Goal: Task Accomplishment & Management: Manage account settings

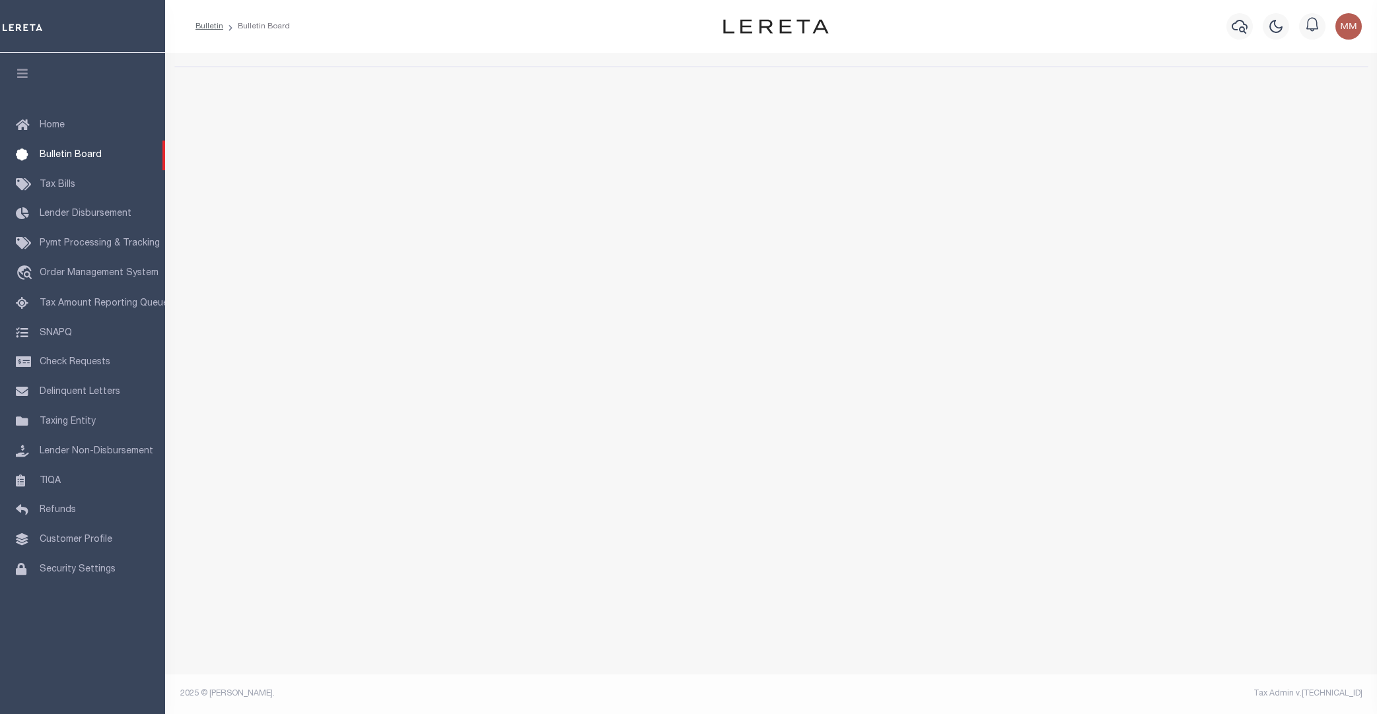
select select "50"
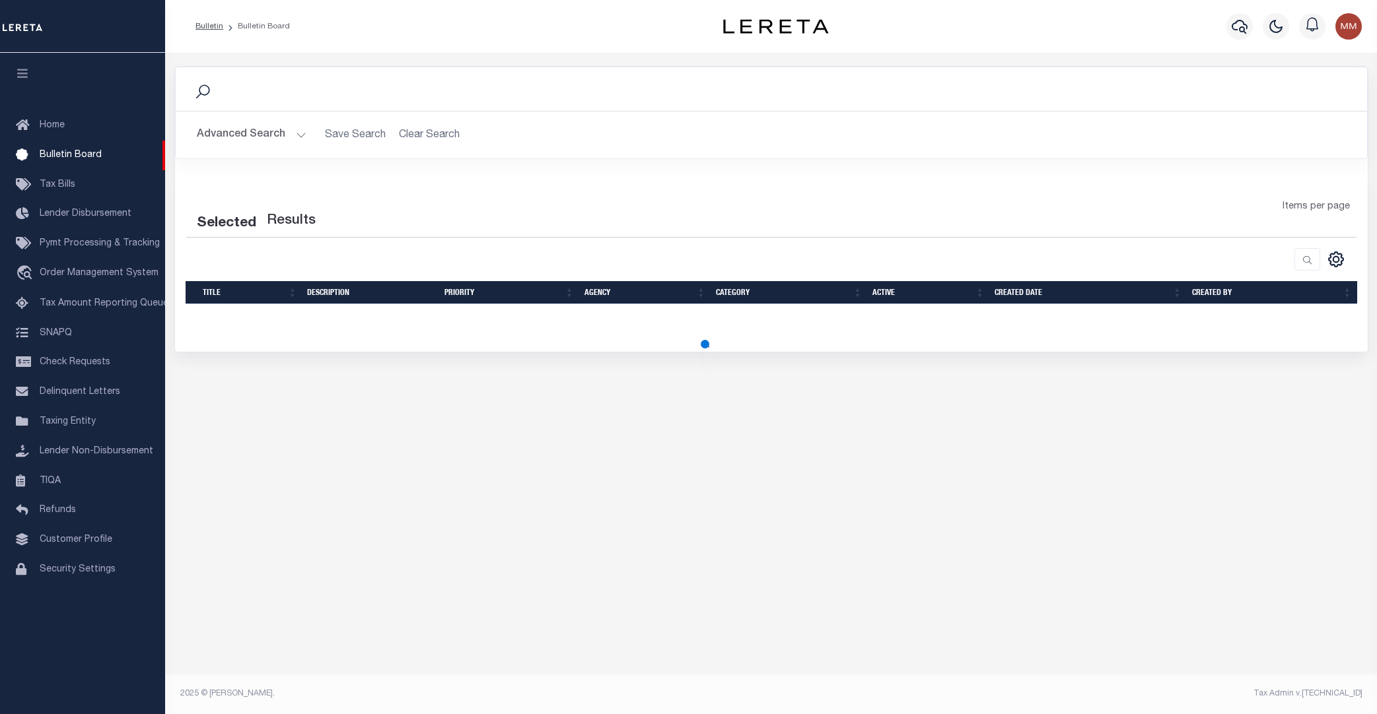
select select "50"
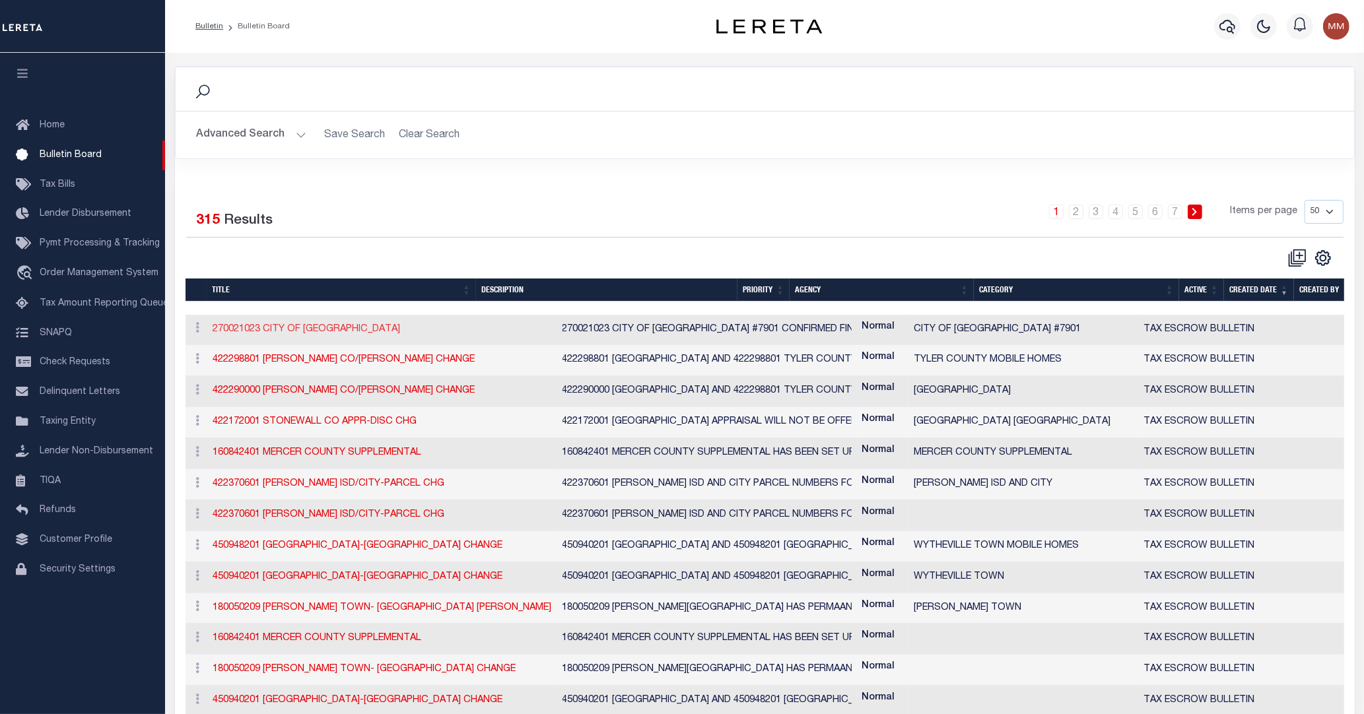
click at [279, 325] on link "270021023 CITY OF MESQUITE CANYON" at bounding box center [306, 329] width 187 height 9
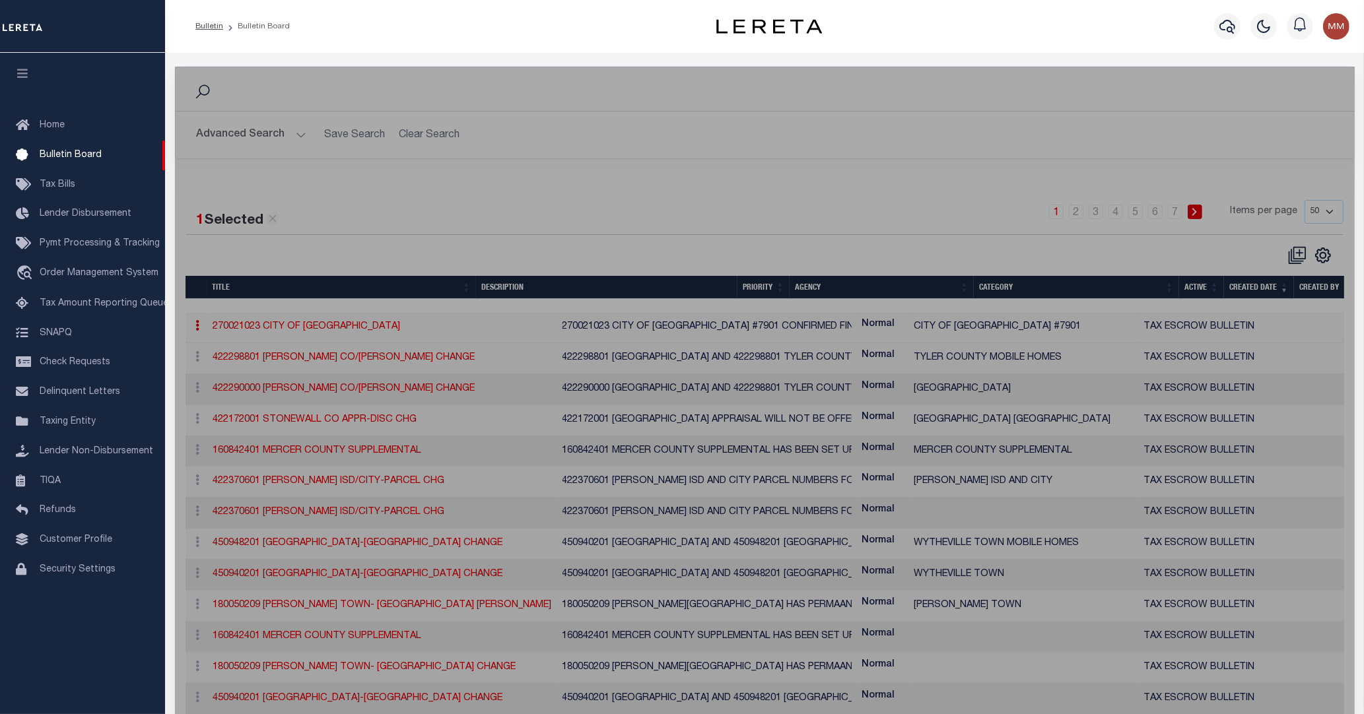
checkbox input "false"
checkbox input "true"
type input "270021023 CITY OF MESQUITE CANYON"
select select "20"
type textarea "270021023 CITY OF MESQUITE CANYON CREST #7901 CONFIRMED FINAL PAYMENT WAS 6/202…"
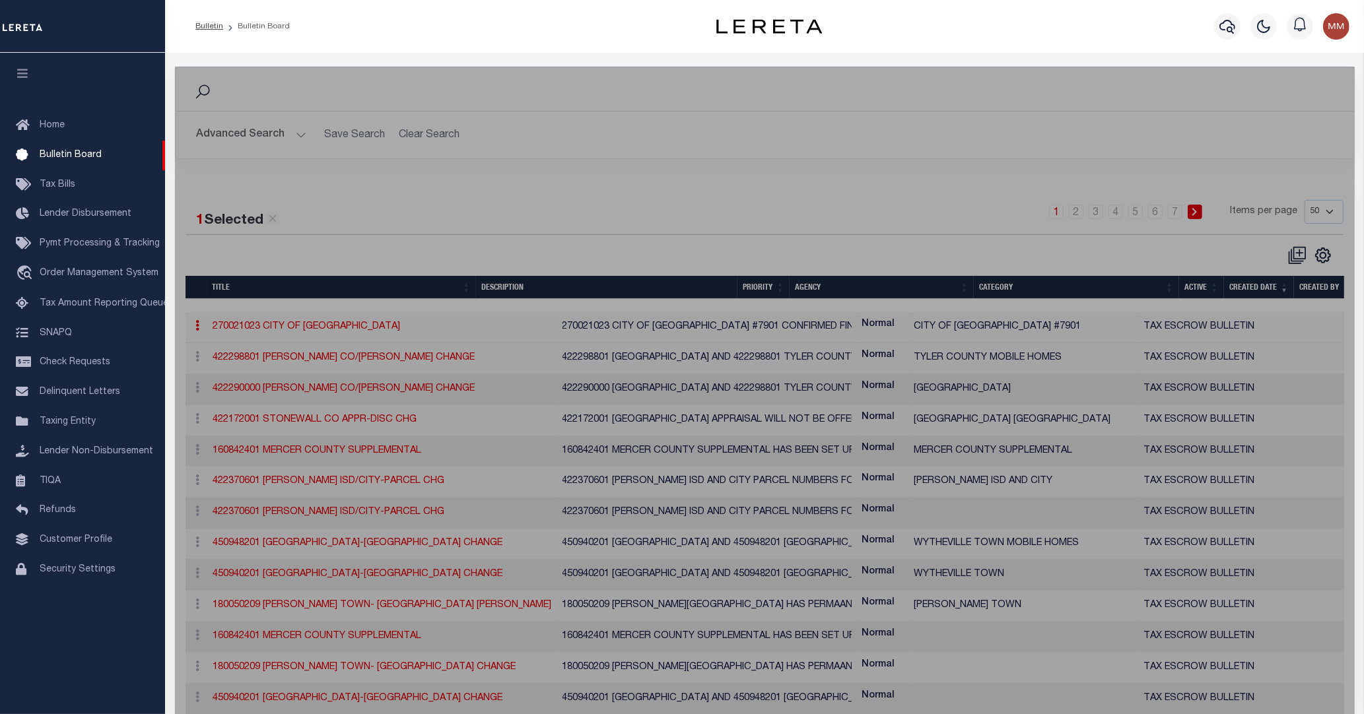
select select "NV"
select select
select select "7803022466"
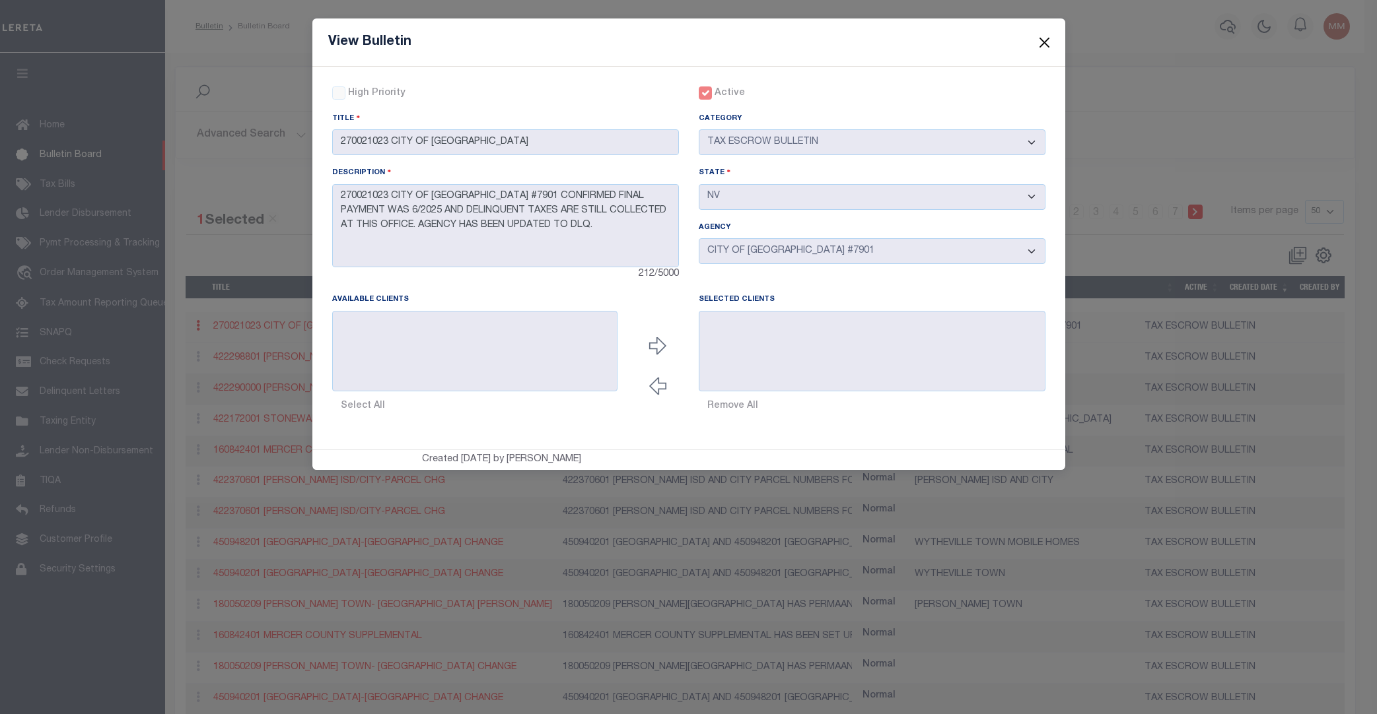
click at [1041, 36] on button "Close" at bounding box center [1043, 42] width 17 height 17
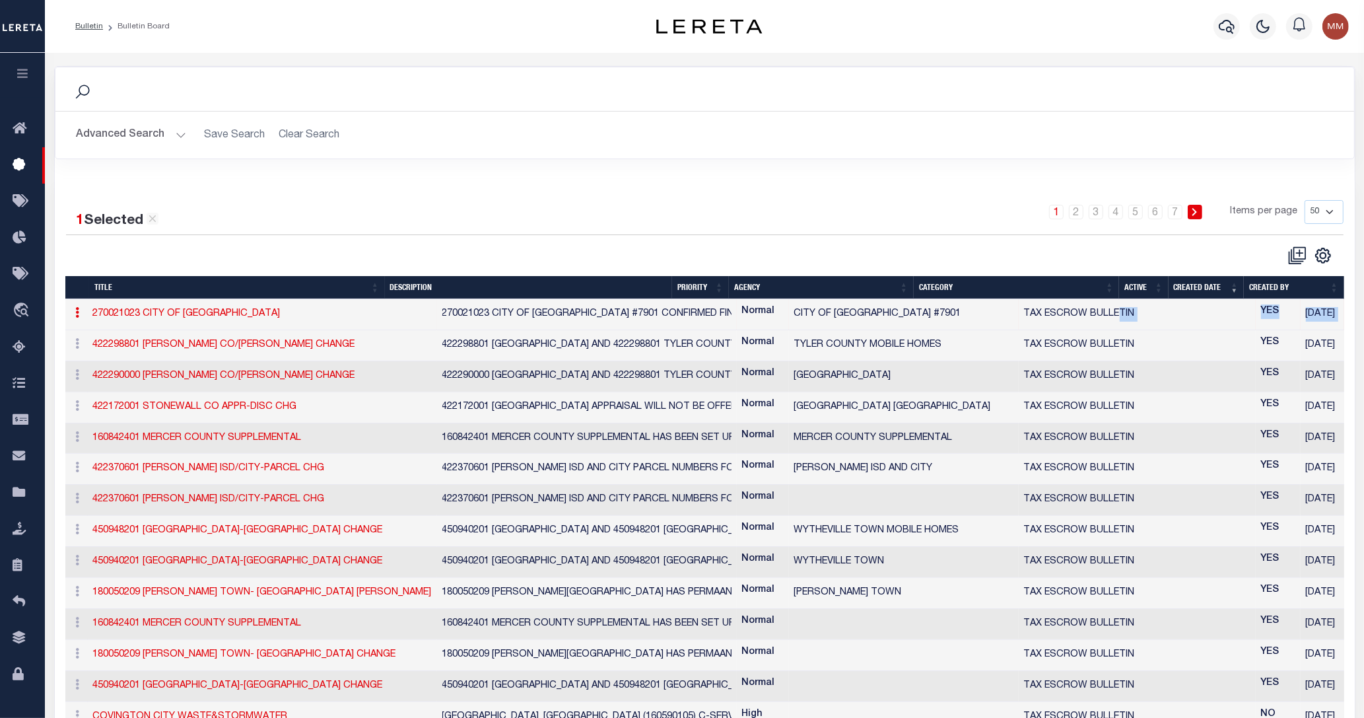
drag, startPoint x: 1301, startPoint y: 299, endPoint x: 999, endPoint y: 291, distance: 302.5
click at [999, 299] on tr "ACTIONS Edit History 270021023 CITY OF MESQUITE CANYON 270021023 CITY OF MESQUI…" at bounding box center [760, 314] width 1390 height 31
click at [228, 246] on div at bounding box center [385, 256] width 639 height 20
click at [182, 619] on link "160842401 MERCER COUNTY SUPPLEMENTAL" at bounding box center [197, 623] width 209 height 9
checkbox input "false"
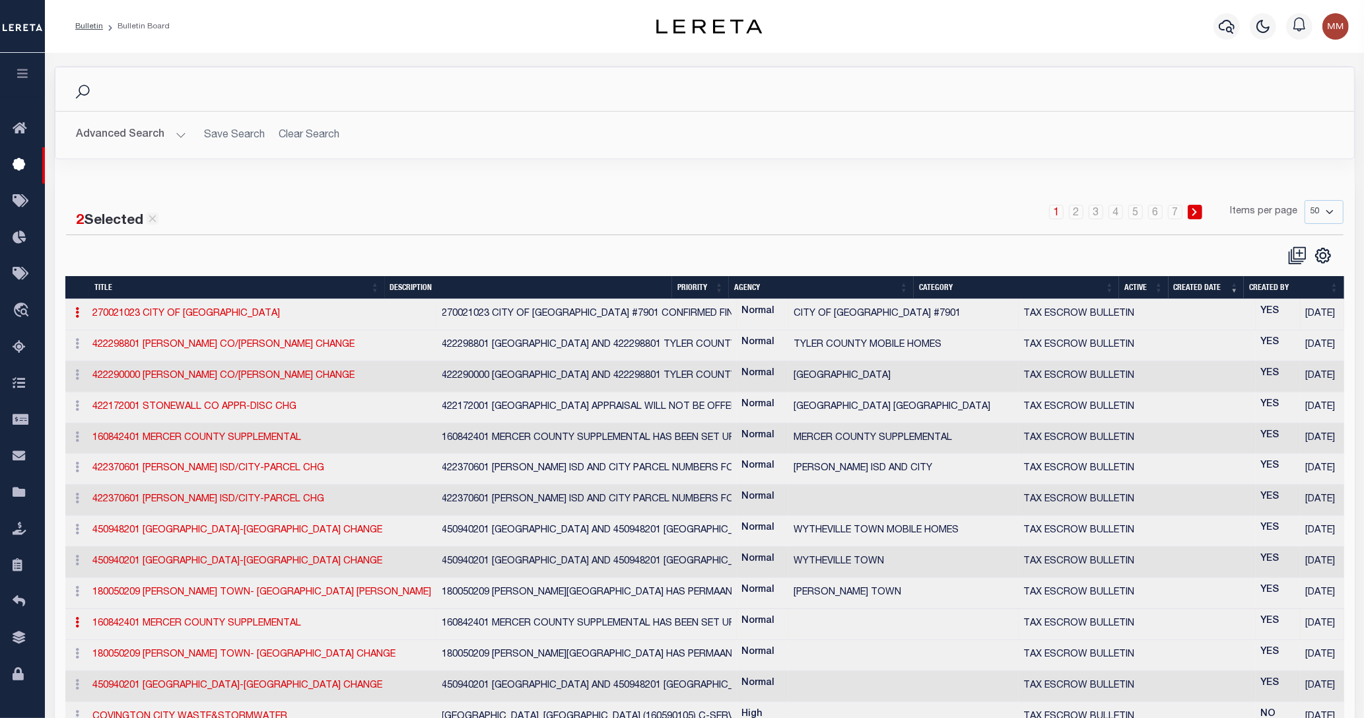
checkbox input "true"
type input "160842401 MERCER COUNTY SUPPLEMENTAL"
select select "20"
type textarea "160842401 MERCER COUNTY SUPPLEMENTAL HAS BEEN SET UP FOR A ONE TIME COLLECTION …"
select select "KY"
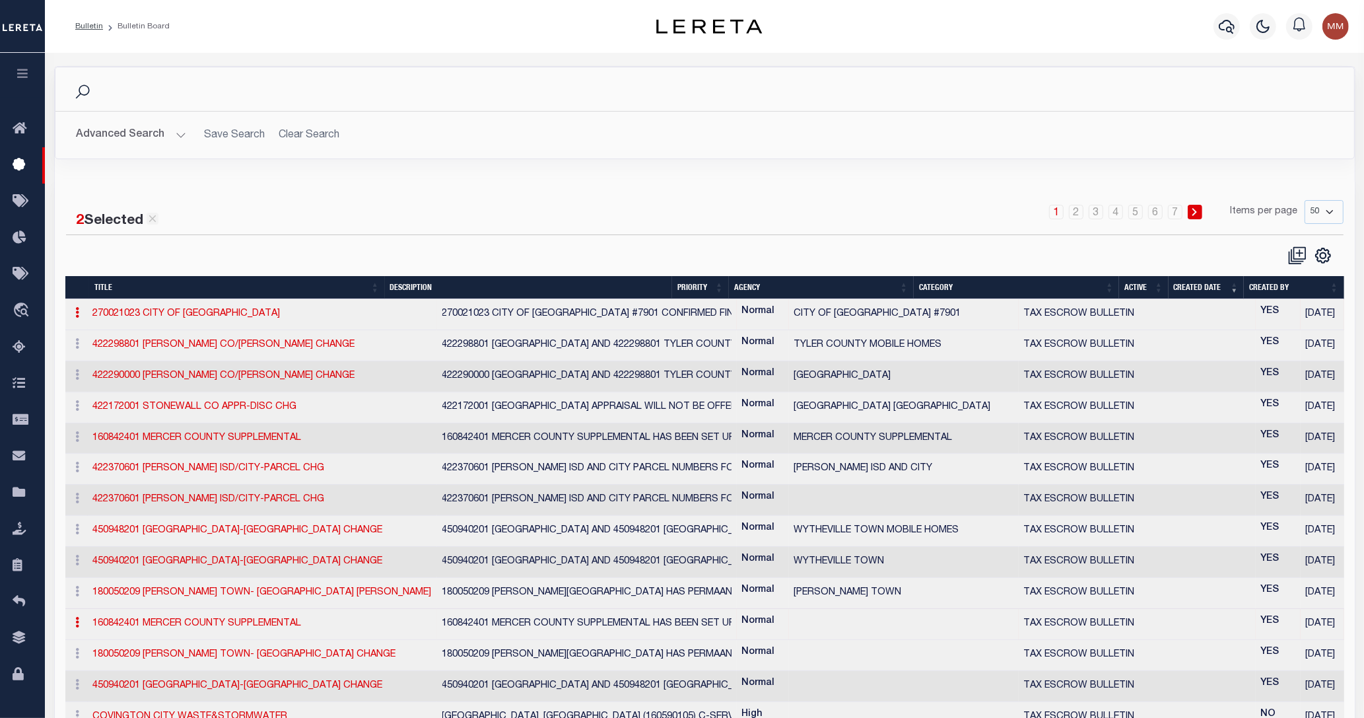
select select
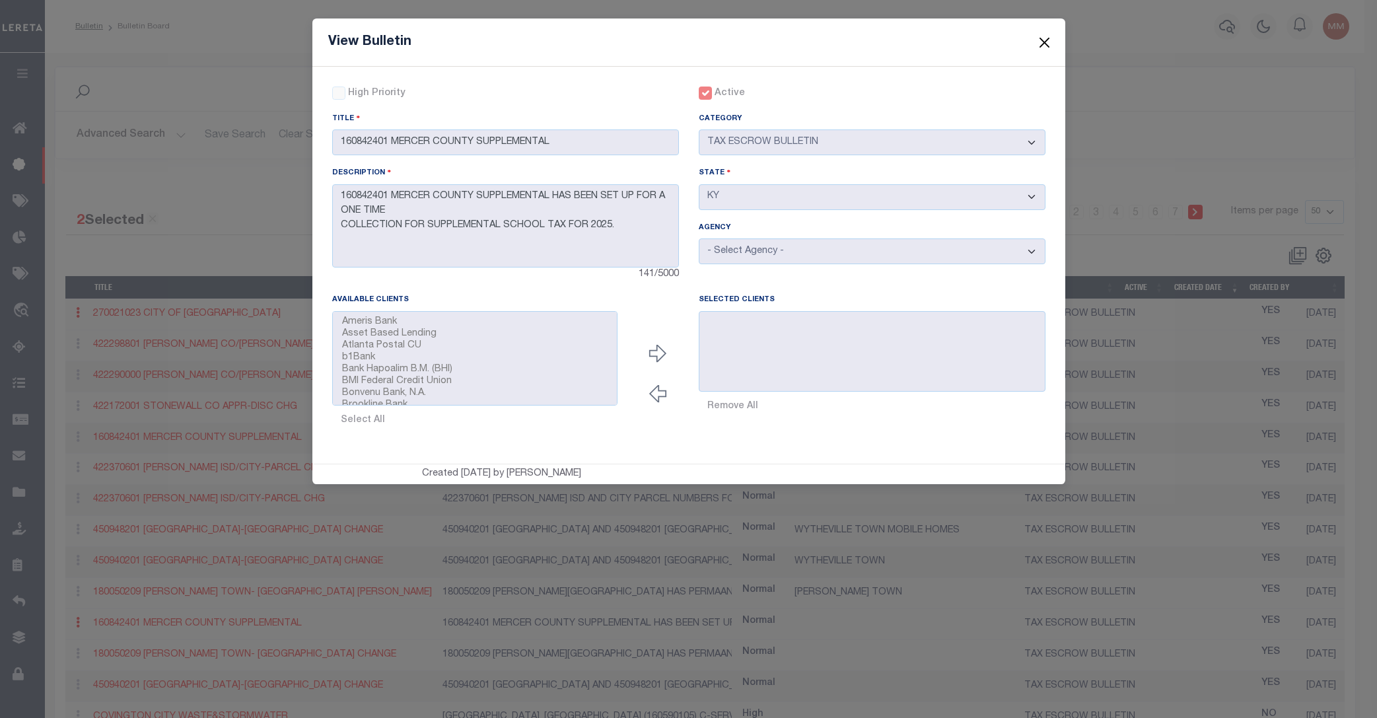
click at [1044, 38] on button "Close" at bounding box center [1043, 42] width 17 height 17
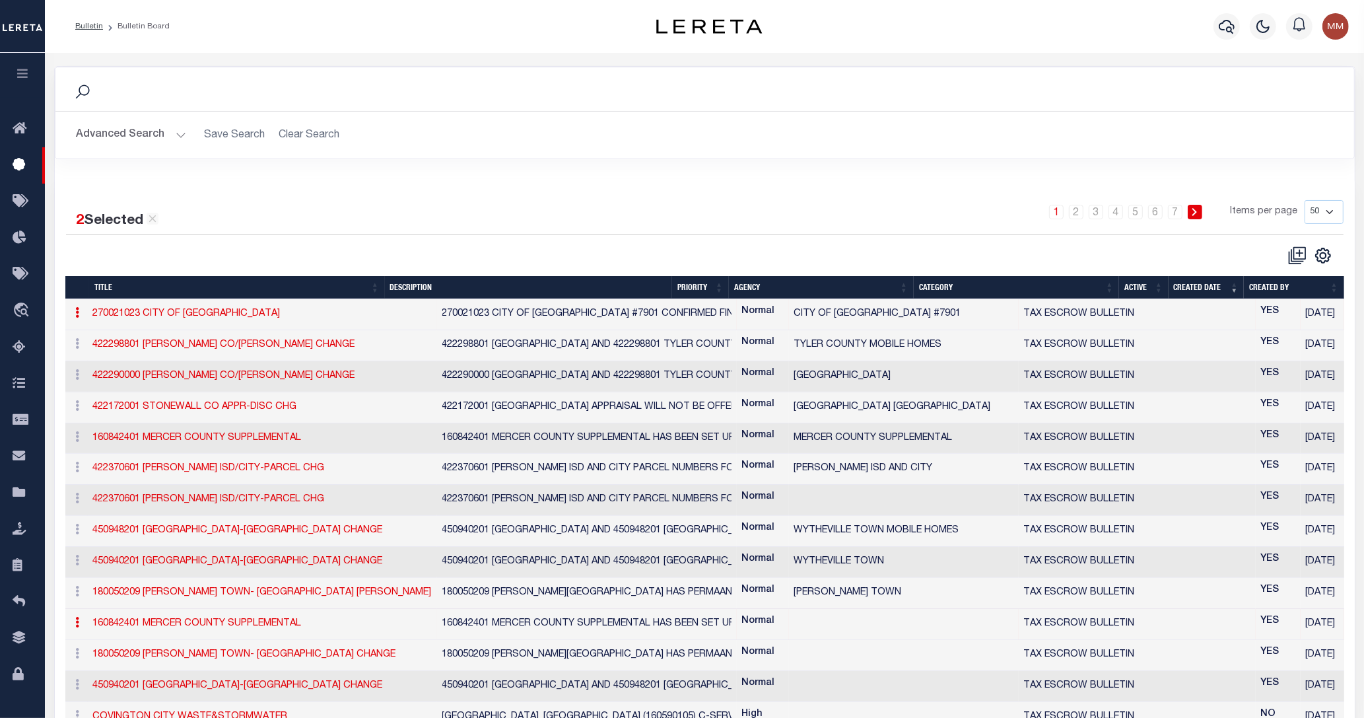
click at [117, 309] on link "270021023 CITY OF MESQUITE CANYON" at bounding box center [186, 313] width 187 height 9
checkbox input "false"
checkbox input "true"
type input "270021023 CITY OF MESQUITE CANYON"
select select "20"
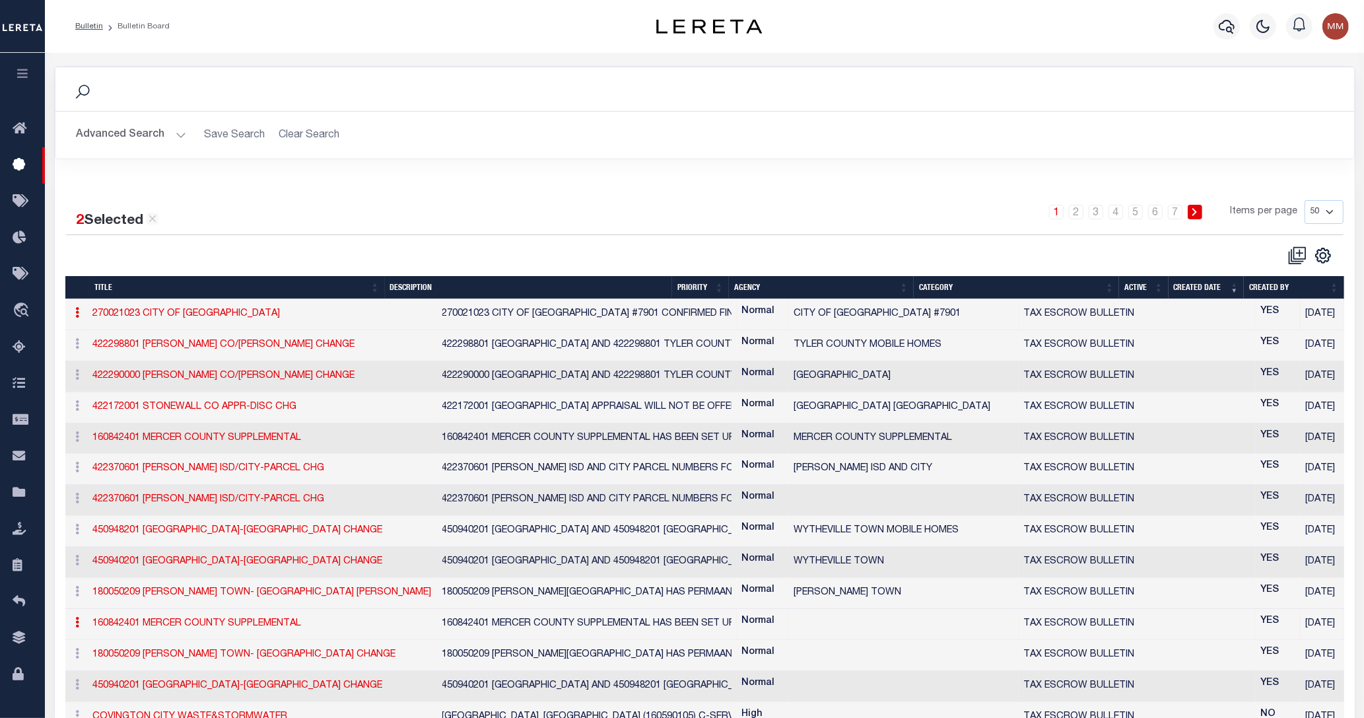
type textarea "270021023 CITY OF MESQUITE CANYON CREST #7901 CONFIRMED FINAL PAYMENT WAS 6/202…"
select select "NV"
select select
select select "7803022466"
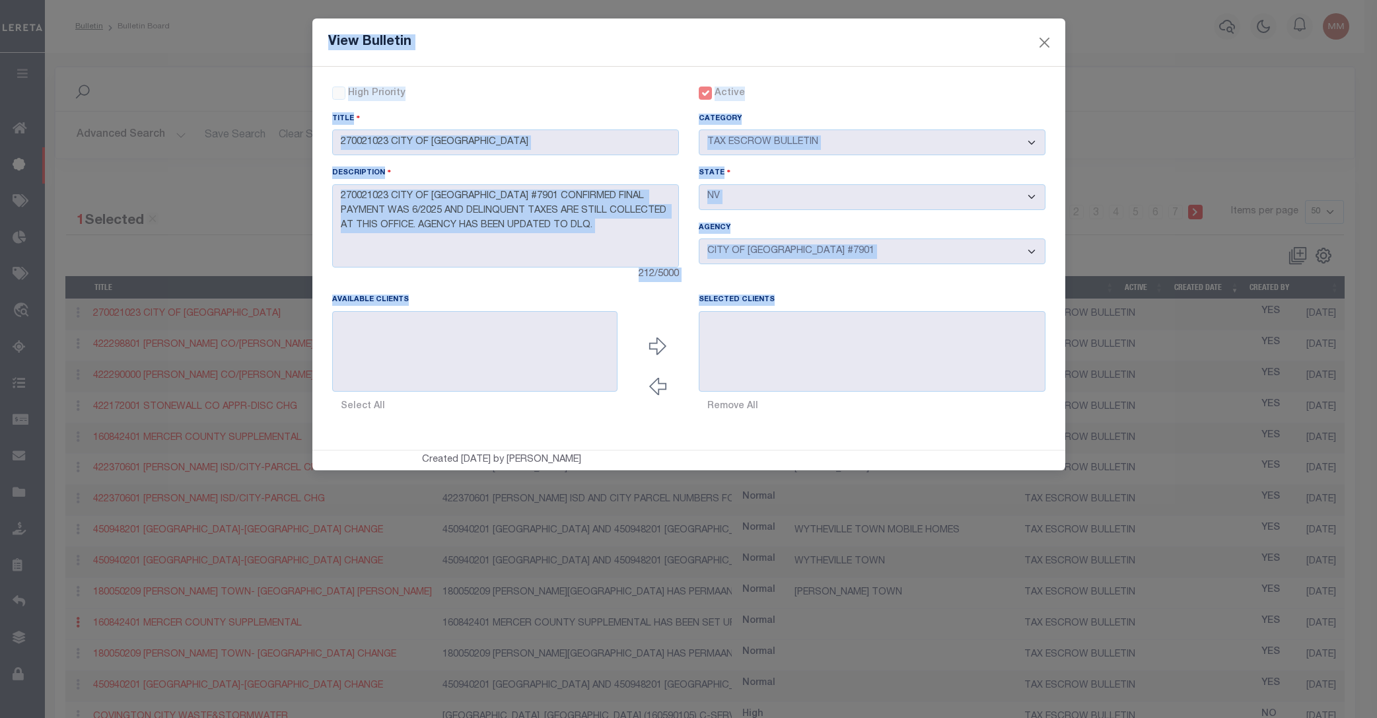
drag, startPoint x: 321, startPoint y: 38, endPoint x: 781, endPoint y: 275, distance: 517.9
click at [781, 275] on div "View Bulletin High Priority Active Title 270021023 CITY OF MESQUITE CANYON" at bounding box center [688, 244] width 753 height 452
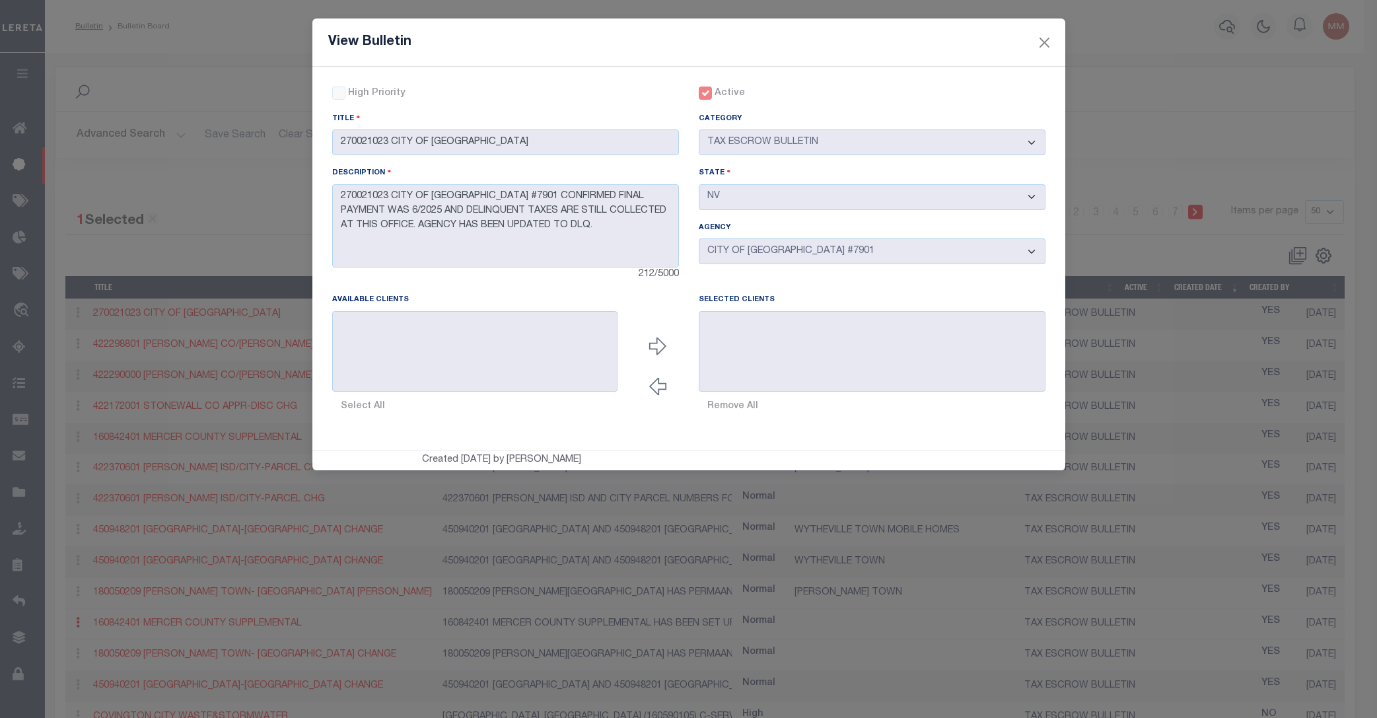
drag, startPoint x: 770, startPoint y: 273, endPoint x: 518, endPoint y: 255, distance: 252.2
drag, startPoint x: 518, startPoint y: 255, endPoint x: 325, endPoint y: 80, distance: 260.3
click at [325, 86] on div "High Priority" at bounding box center [505, 98] width 366 height 25
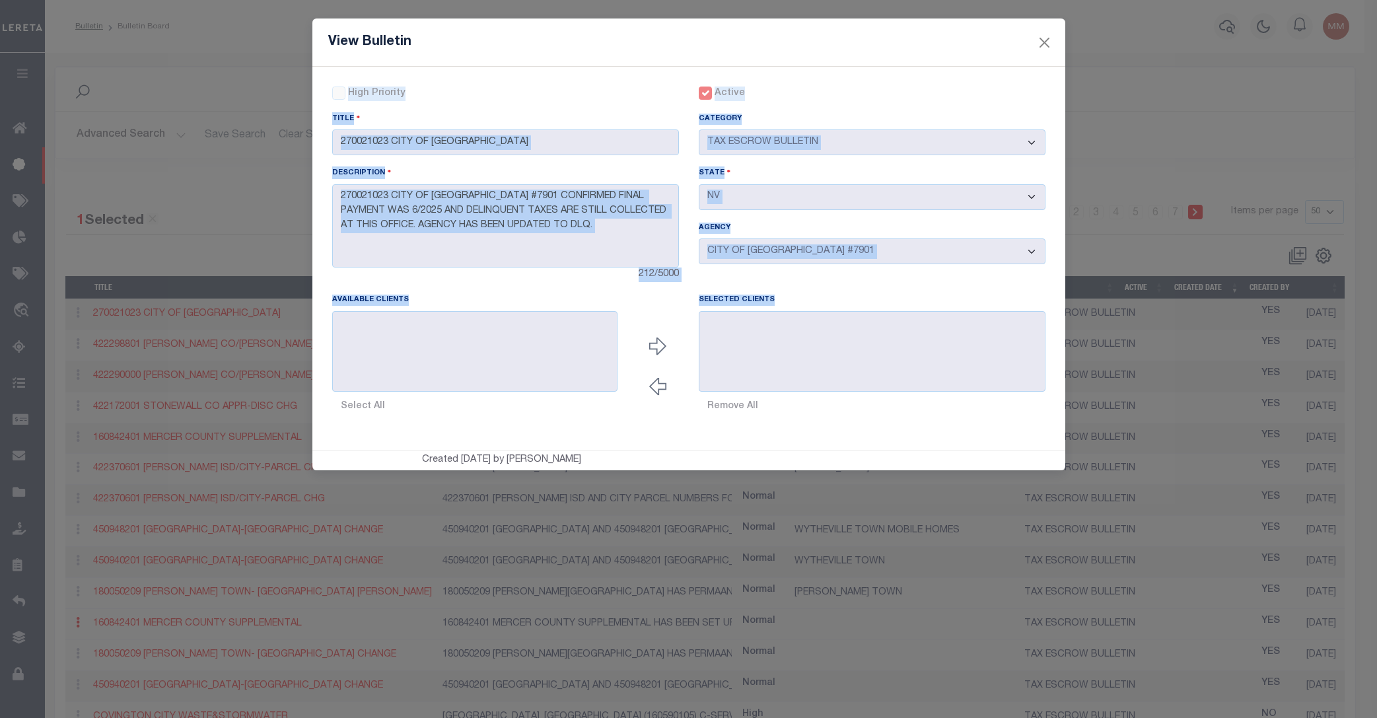
click at [754, 288] on div "High Priority Active Title 270021023 CITY OF MESQUITE CANYON Category - Select …" at bounding box center [688, 258] width 753 height 383
copy div "High Priority Active Title Category - Select Category - AGENCY CONSOLIDATIONS/S…"
click at [595, 112] on div "Title 270021023 CITY OF MESQUITE CANYON" at bounding box center [505, 134] width 347 height 44
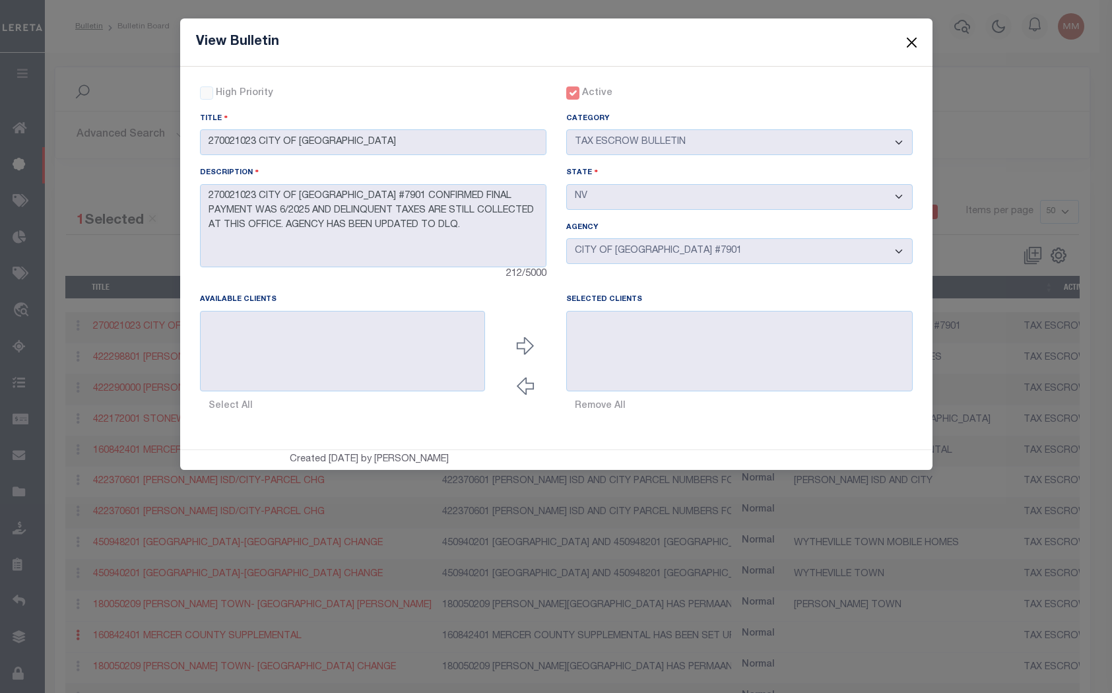
click at [914, 35] on button "Close" at bounding box center [911, 42] width 17 height 17
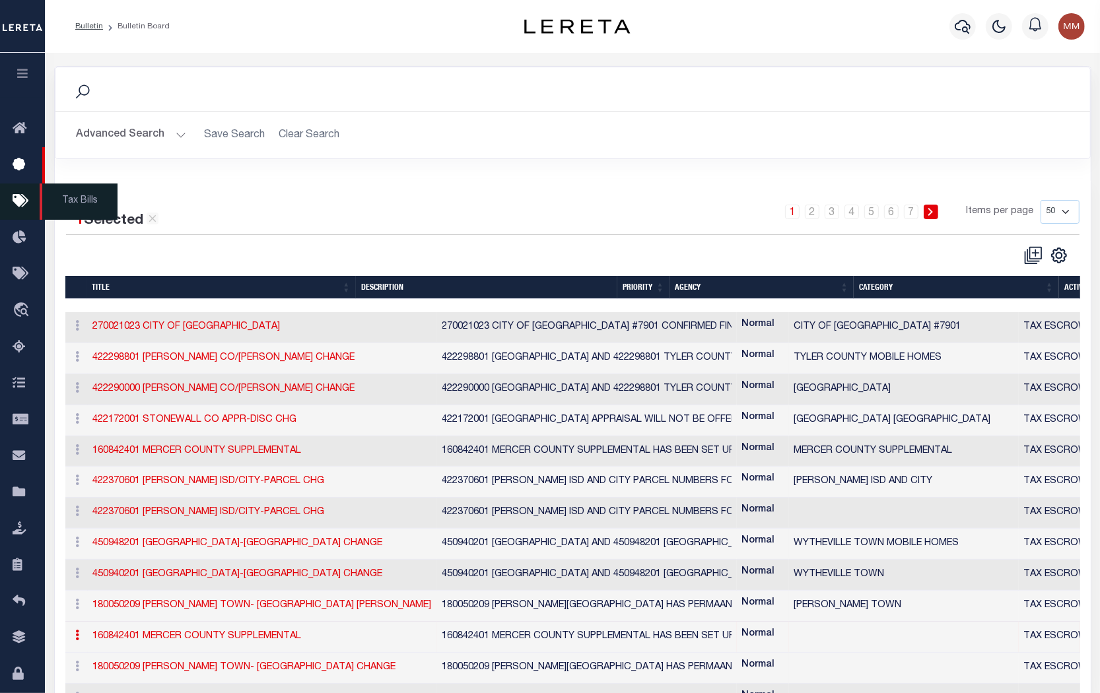
click at [20, 195] on icon at bounding box center [23, 201] width 21 height 17
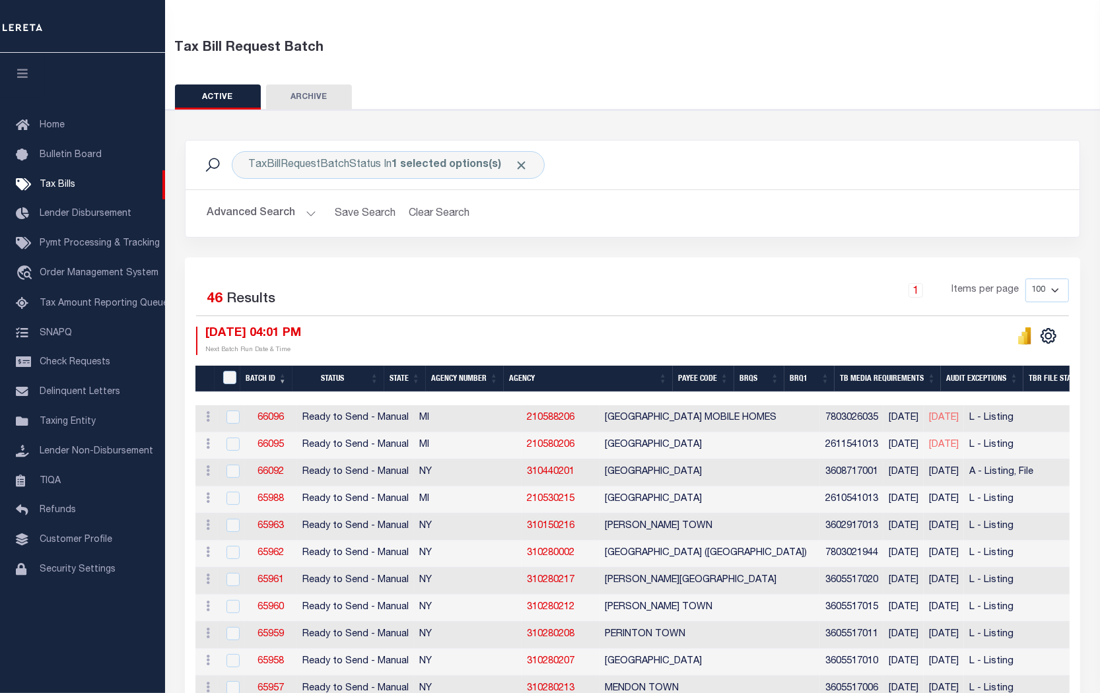
scroll to position [83, 0]
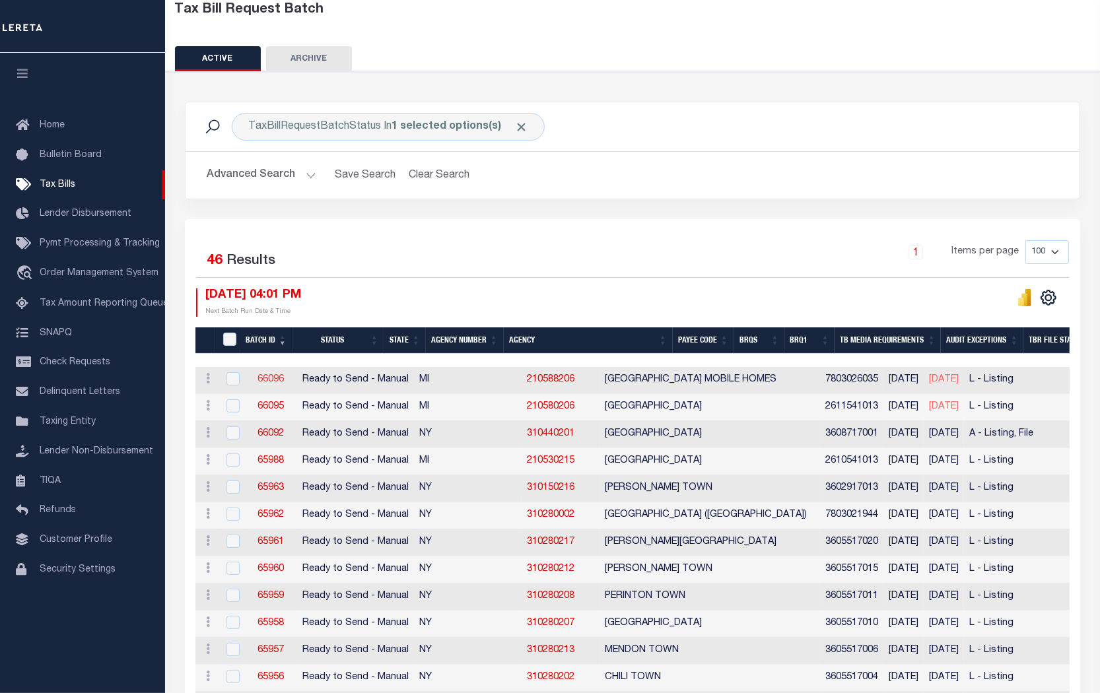
click at [265, 375] on link "66096" at bounding box center [270, 379] width 26 height 9
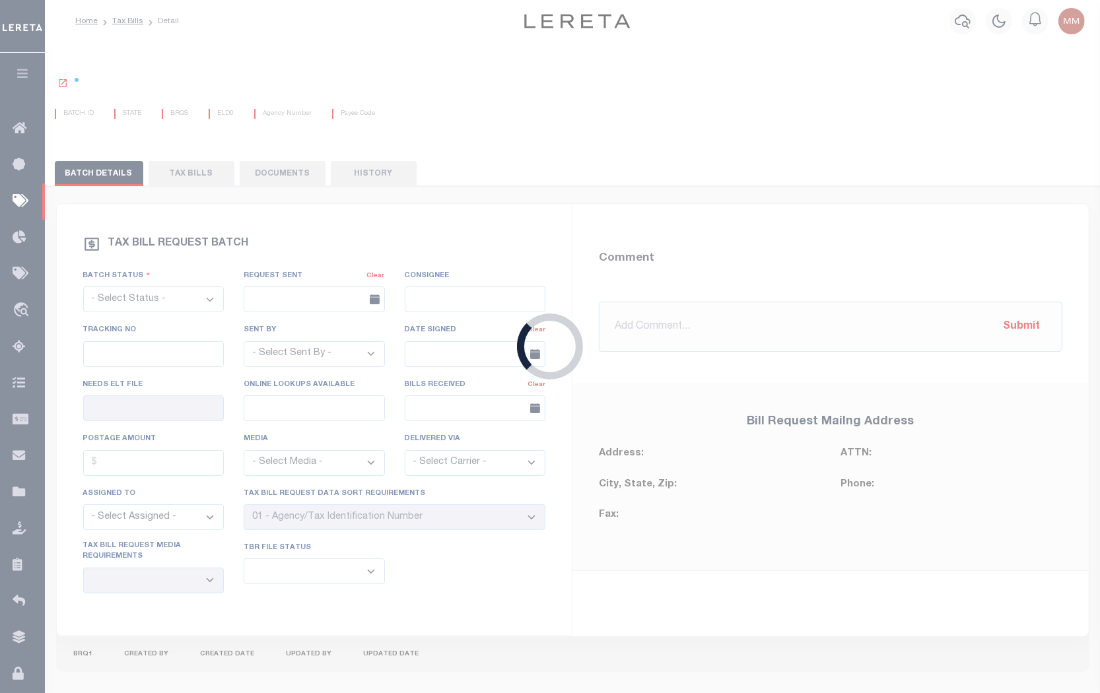
select select "RTS"
type input "No"
select select "20"
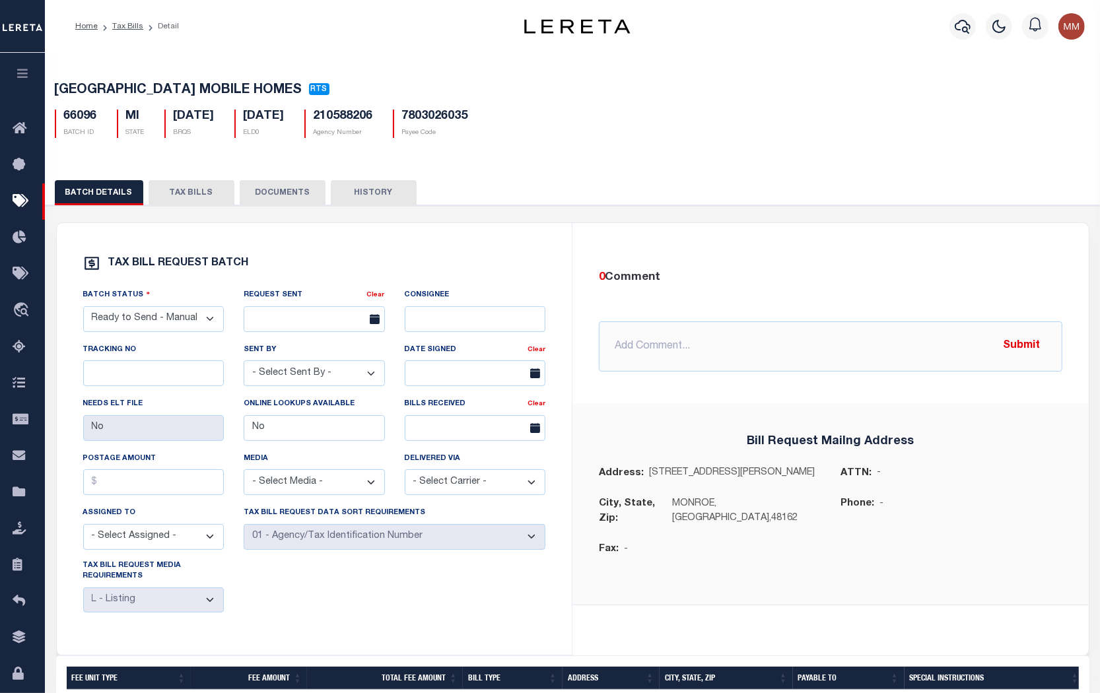
click at [199, 182] on button "TAX BILLS" at bounding box center [192, 192] width 86 height 25
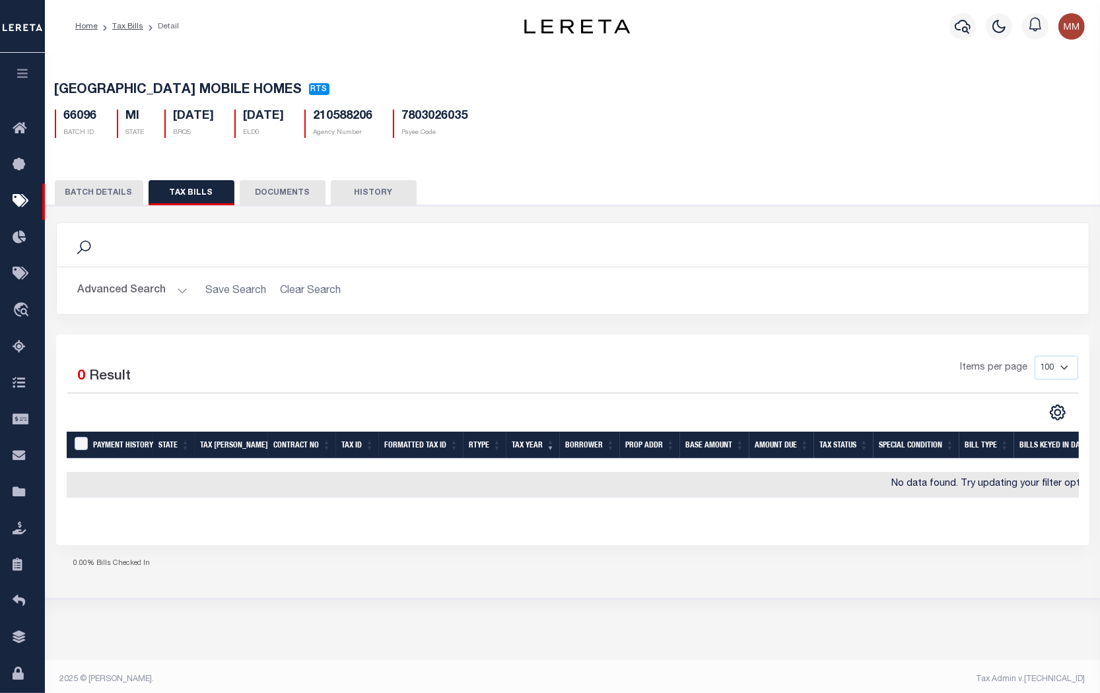
drag, startPoint x: 281, startPoint y: 183, endPoint x: 374, endPoint y: 186, distance: 92.5
click at [374, 186] on div "BATCH DETAILS TAX BILLS DOCUMENTS HISTORY" at bounding box center [573, 192] width 1036 height 24
click at [100, 180] on button "BATCH DETAILS" at bounding box center [99, 192] width 88 height 25
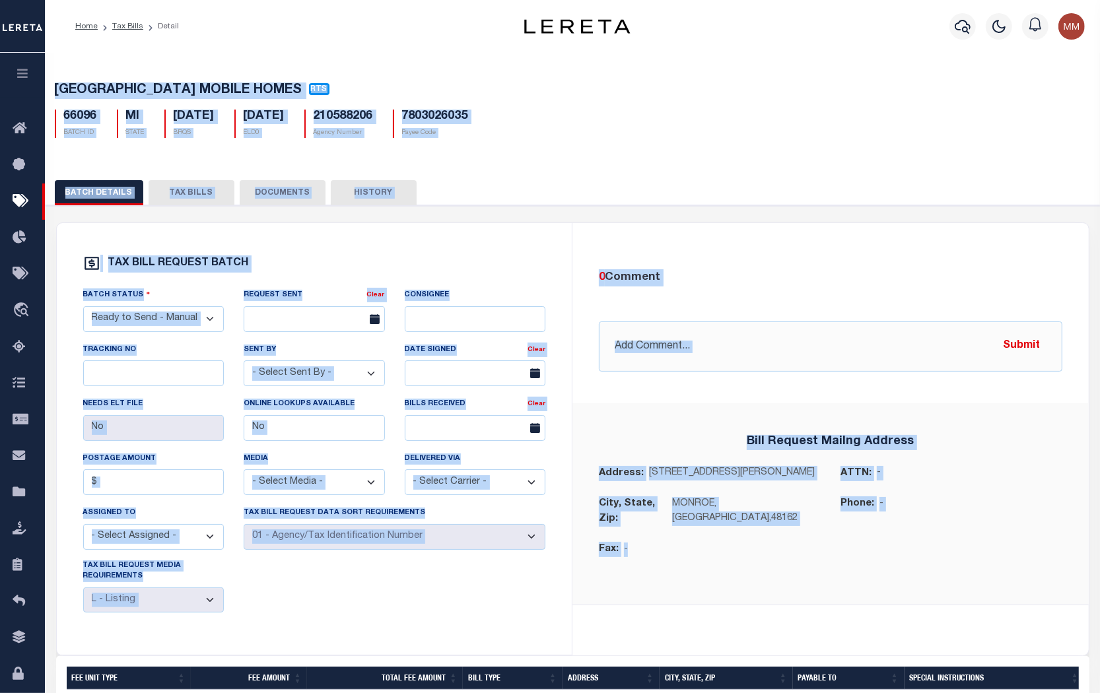
drag, startPoint x: 54, startPoint y: 85, endPoint x: 835, endPoint y: 565, distance: 917.1
click at [835, 565] on div "[GEOGRAPHIC_DATA] MOBILE HOMES RTS 66096 BATCH ID MI STATE" at bounding box center [572, 434] width 1069 height 769
copy div "[GEOGRAPHIC_DATA] MOBILE HOMES RTS 66096 BATCH ID MI STATE [DATE] BRQS [DATE] E…"
click at [580, 149] on div "[GEOGRAPHIC_DATA] MOBILE HOMES RTS 66096 BATCH ID MI STATE" at bounding box center [572, 434] width 1069 height 769
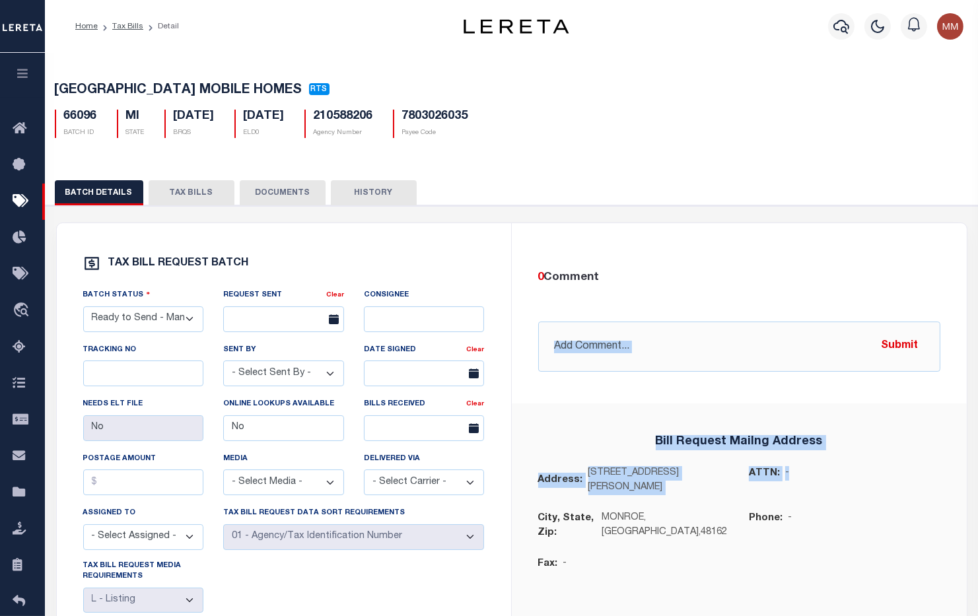
drag, startPoint x: 990, startPoint y: 492, endPoint x: 890, endPoint y: 358, distance: 167.4
click at [875, 354] on div "BATCH COMMENTS 0 Comment @[PERSON_NAME] @[PERSON_NAME] @[PERSON_NAME] @[PERSON_…" at bounding box center [739, 439] width 455 height 432
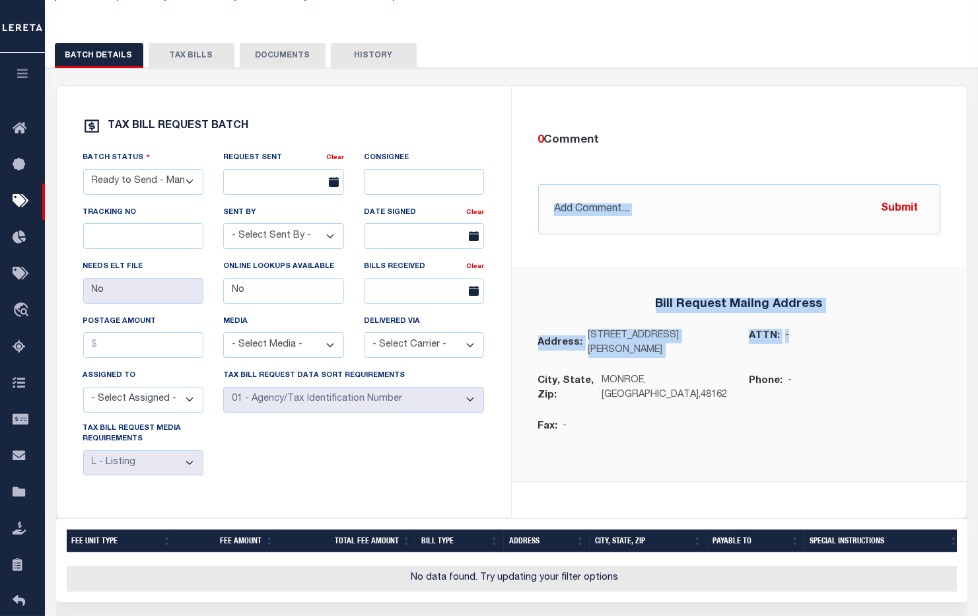
scroll to position [135, 0]
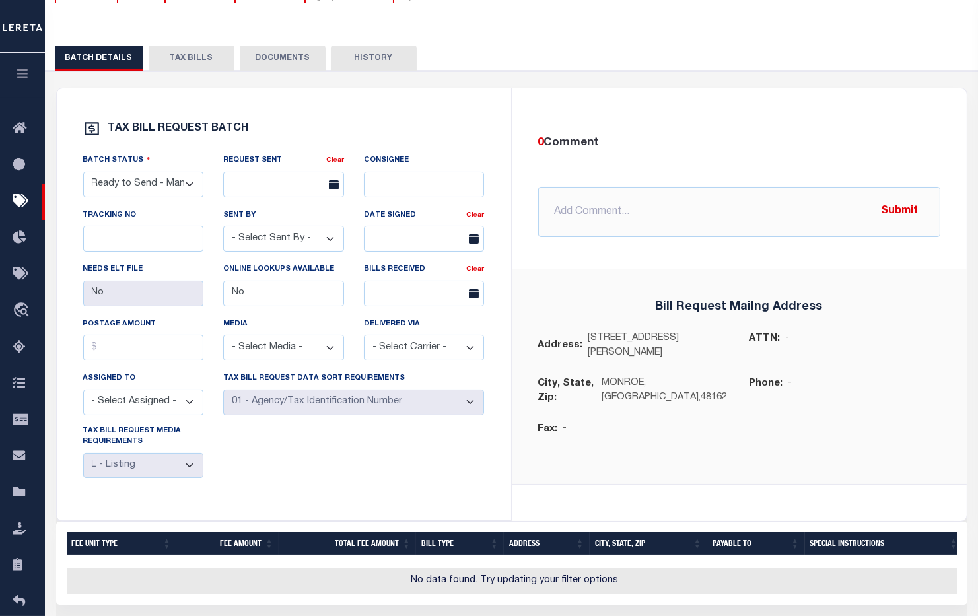
click at [800, 422] on div "Fax: -" at bounding box center [739, 437] width 422 height 31
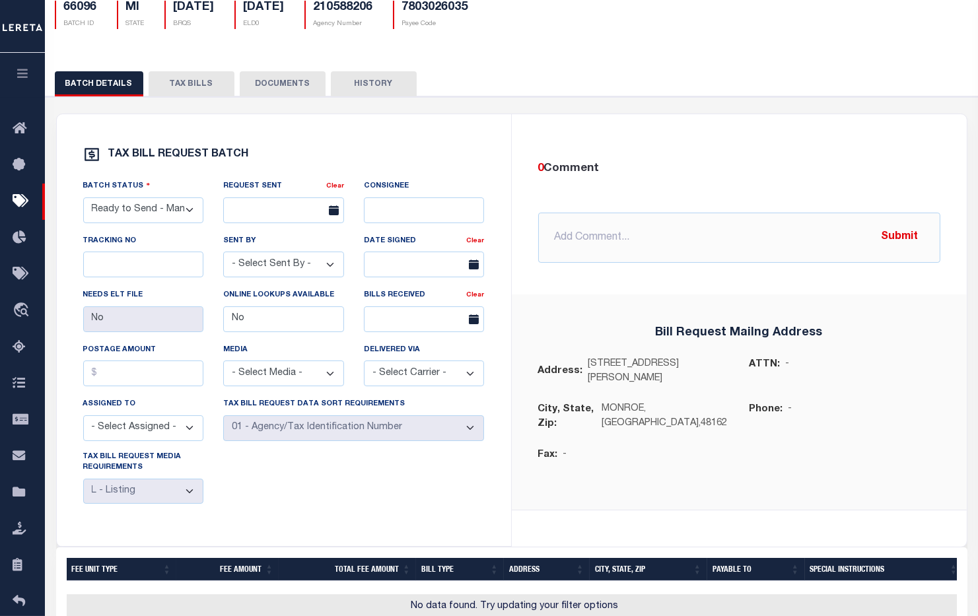
scroll to position [0, 0]
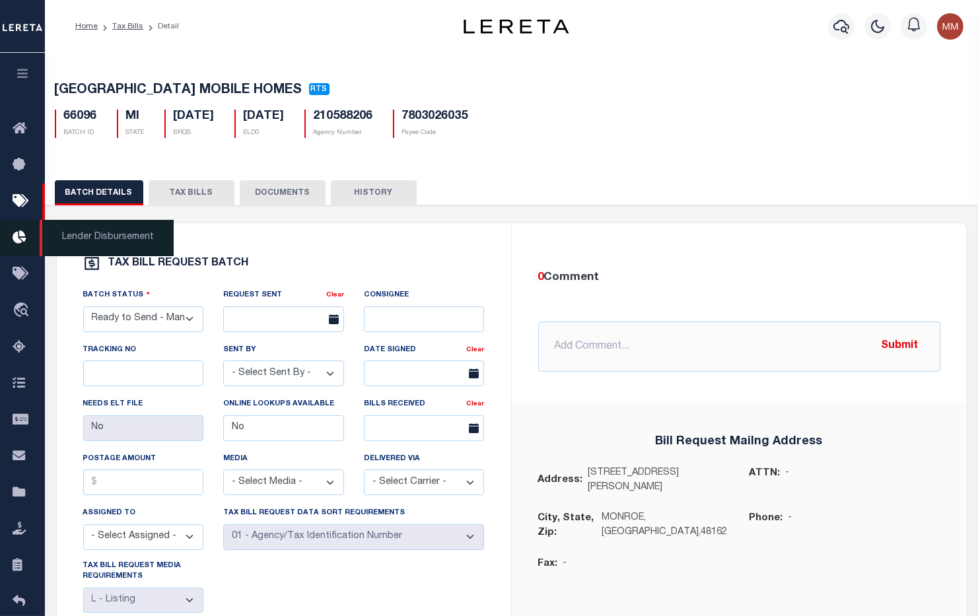
click at [17, 233] on icon at bounding box center [23, 238] width 21 height 17
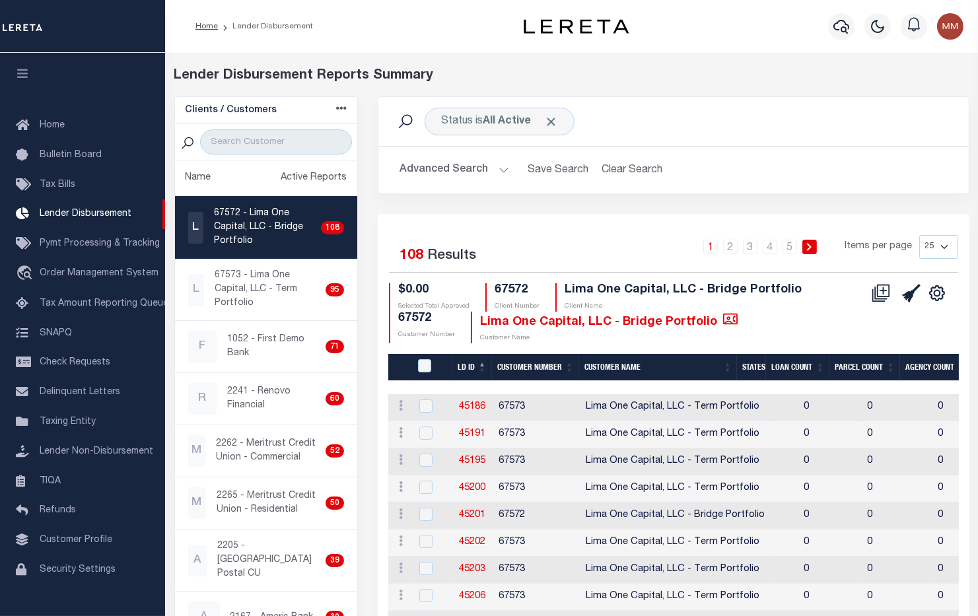
click at [497, 166] on button "Advanced Search" at bounding box center [454, 170] width 110 height 26
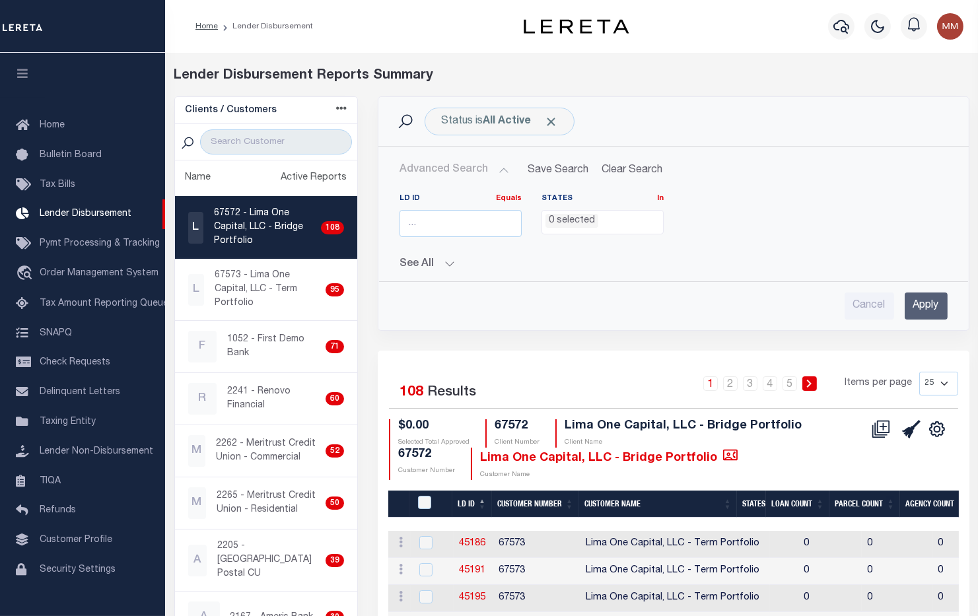
click at [444, 258] on button "See All" at bounding box center [673, 264] width 548 height 13
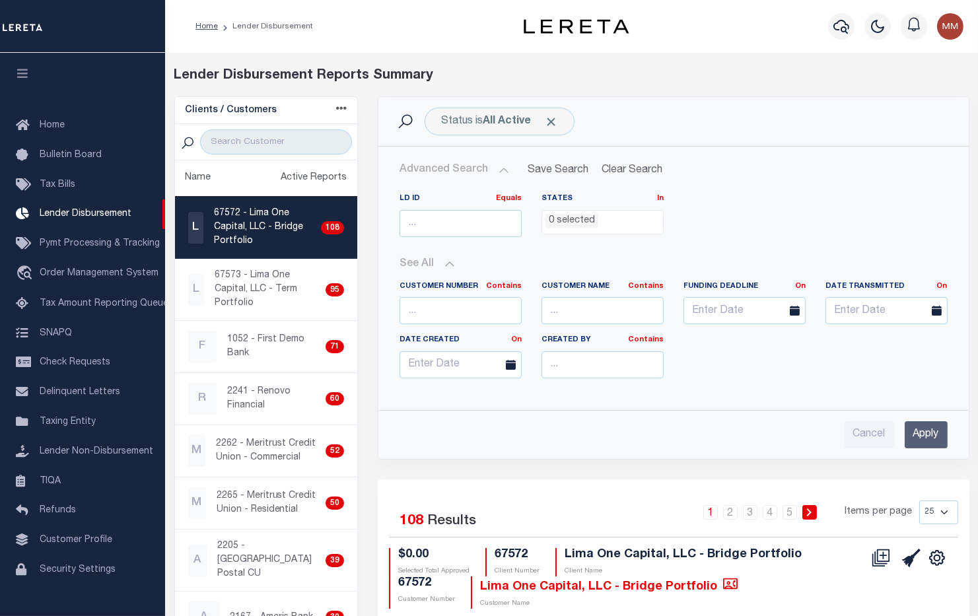
click at [444, 258] on button "See All" at bounding box center [673, 264] width 548 height 13
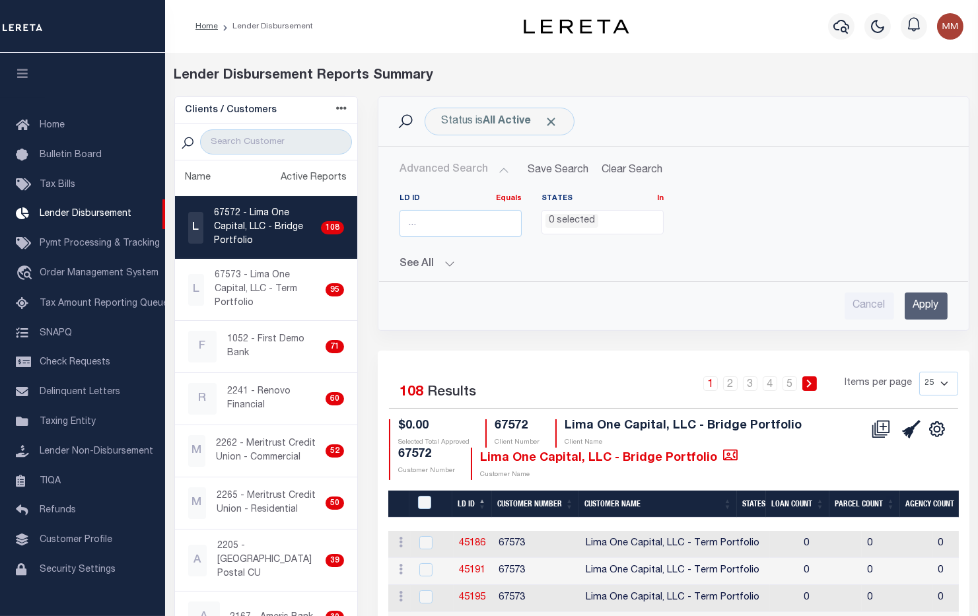
click at [496, 166] on button "Advanced Search" at bounding box center [454, 170] width 110 height 26
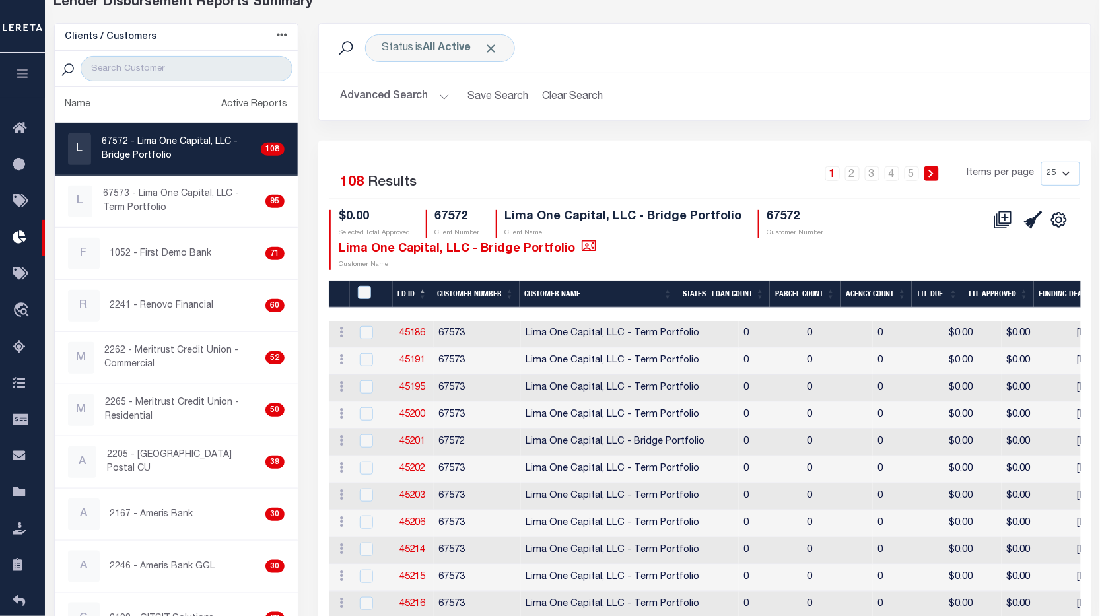
scroll to position [147, 0]
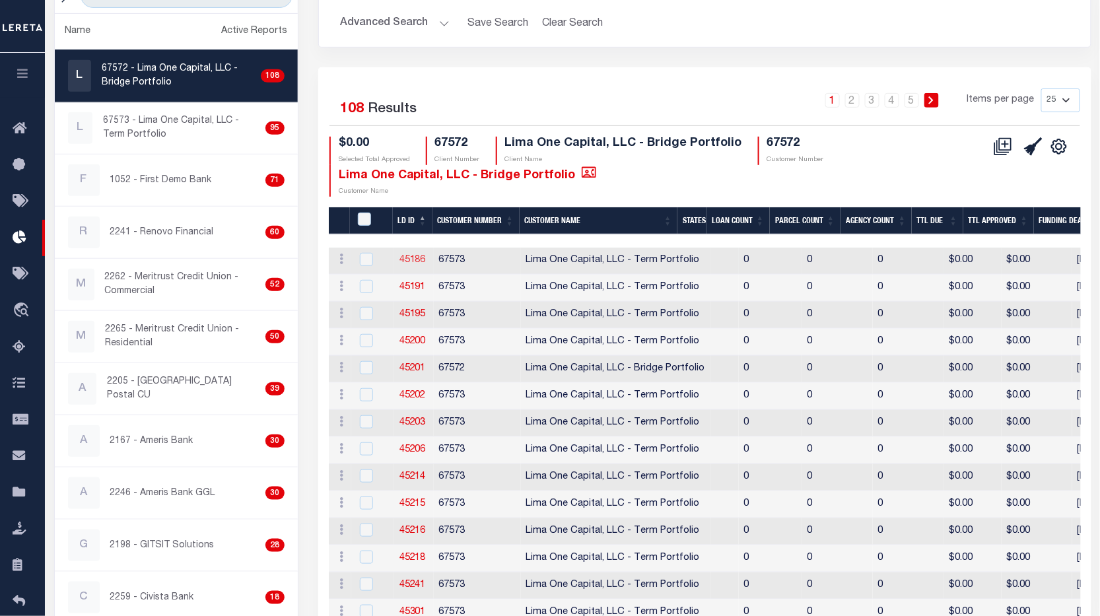
click at [401, 256] on link "45186" at bounding box center [412, 260] width 26 height 9
checkbox input "true"
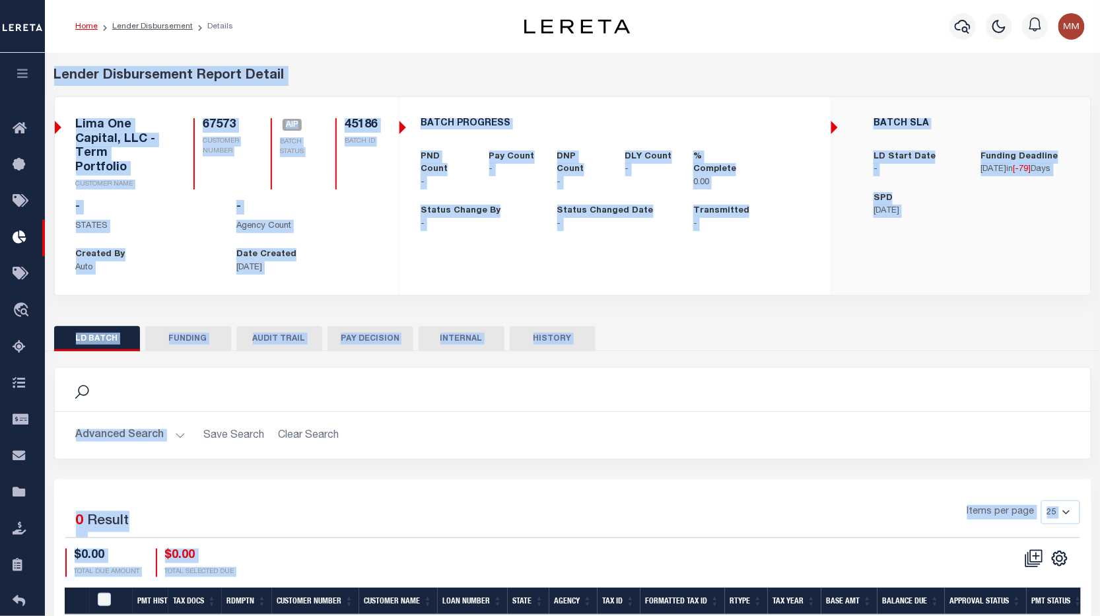
drag, startPoint x: 55, startPoint y: 77, endPoint x: 601, endPoint y: 530, distance: 709.8
click at [601, 530] on div "Lender Disbursement Report Detail 67572 CLIENT NUMBER Lima One Capital, LLC - B…" at bounding box center [572, 364] width 1047 height 597
click at [588, 500] on div "Selected 0 Result Items per page 25 50 100 200 $0.00 TOTAL DUE AMOUNT $0.00 TOT…" at bounding box center [573, 538] width 1036 height 76
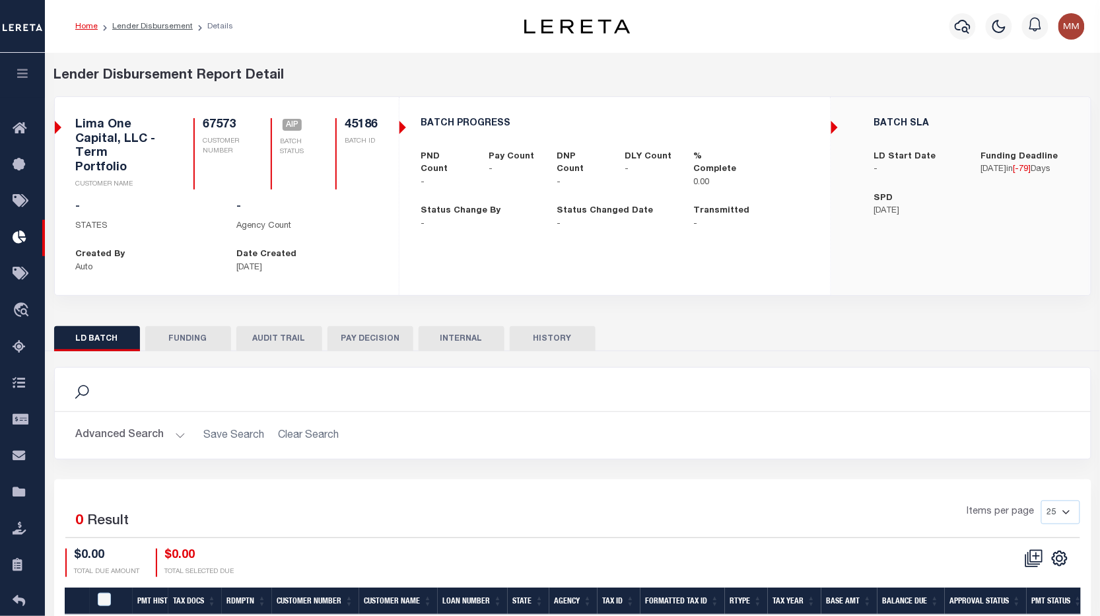
drag, startPoint x: 50, startPoint y: 75, endPoint x: 588, endPoint y: 319, distance: 591.5
click at [588, 319] on div "Lender Disbursement Report Detail 67572 CLIENT NUMBER Lima One Capital, LLC - B…" at bounding box center [572, 364] width 1047 height 597
copy div "Lender Disbursement Report Detail 67572 CLIENT NUMBER Lima One Capital, LLC - B…"
click at [491, 234] on div "BATCH PROGRESS PND Count - Pay Count - DNP Count - DLY Count - % Complete 0.00 …" at bounding box center [614, 174] width 431 height 154
click at [700, 326] on div "LD BATCH FUNDING AUDIT TRAIL PAY DECISION INTERNAL HISTORY" at bounding box center [572, 338] width 1037 height 24
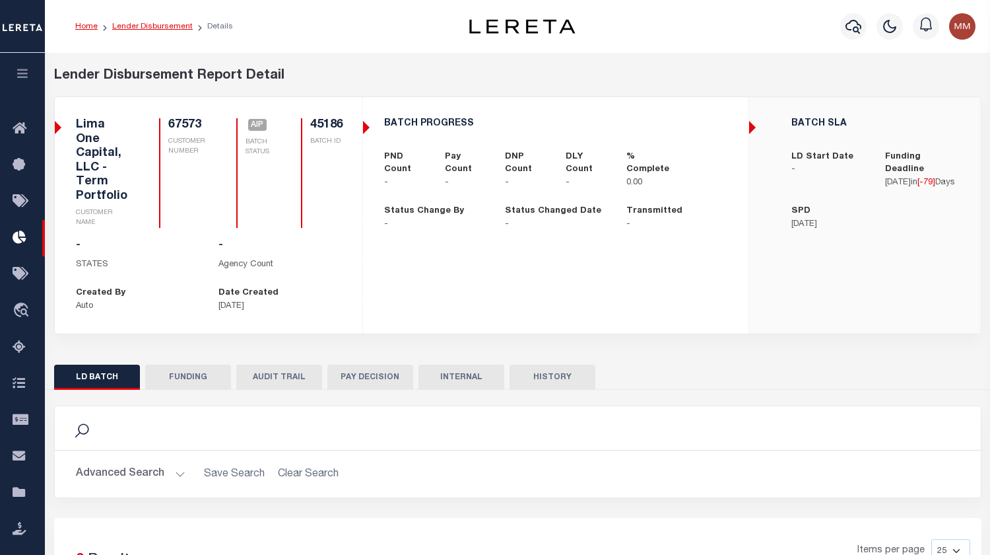
click at [135, 24] on link "Lender Disbursement" at bounding box center [152, 26] width 81 height 8
checkbox input "true"
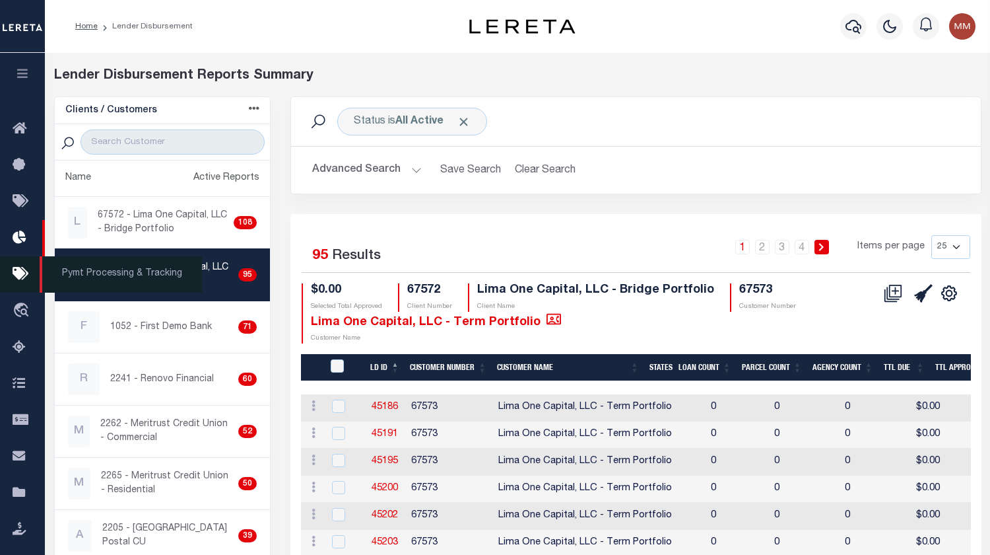
click at [21, 269] on icon at bounding box center [23, 274] width 21 height 17
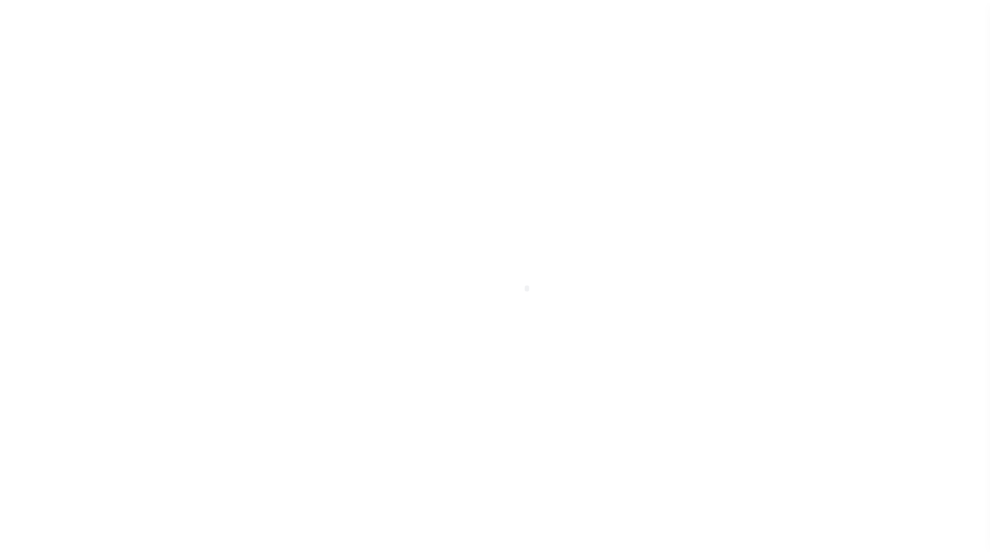
scroll to position [43, 0]
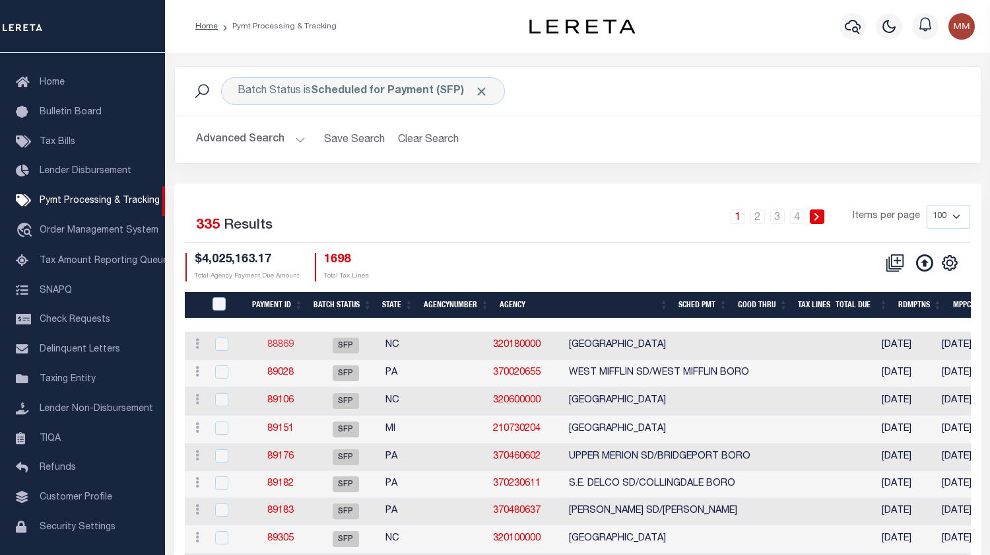
click at [270, 340] on link "88869" at bounding box center [280, 344] width 26 height 9
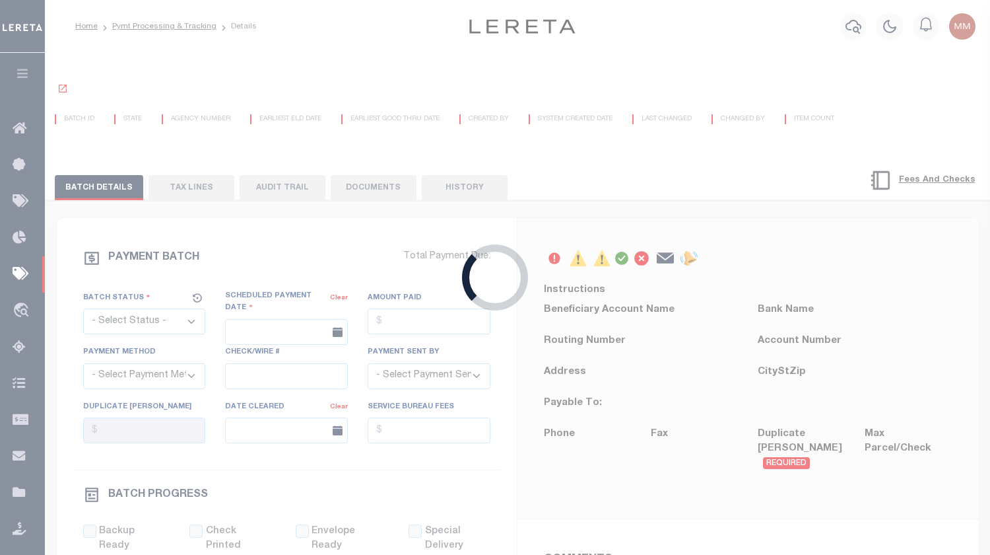
select select "SFP"
type input "12/23/2025"
type input "Audria"
type input "N"
radio input "true"
